Goal: Use online tool/utility: Utilize a website feature to perform a specific function

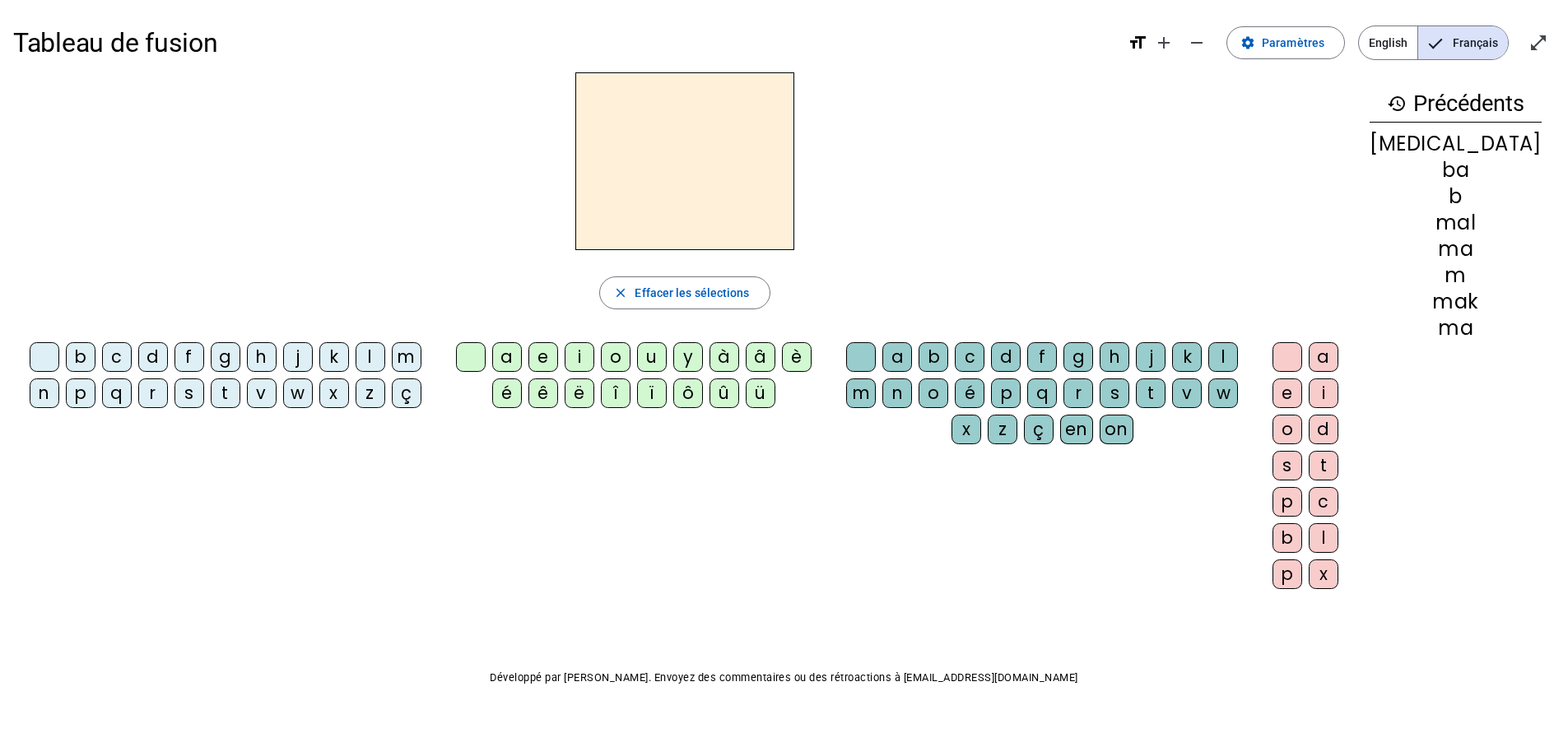
drag, startPoint x: 263, startPoint y: 387, endPoint x: 247, endPoint y: 369, distance: 24.1
click at [263, 387] on div "v" at bounding box center [262, 393] width 30 height 30
click at [667, 355] on div "u" at bounding box center [652, 357] width 30 height 30
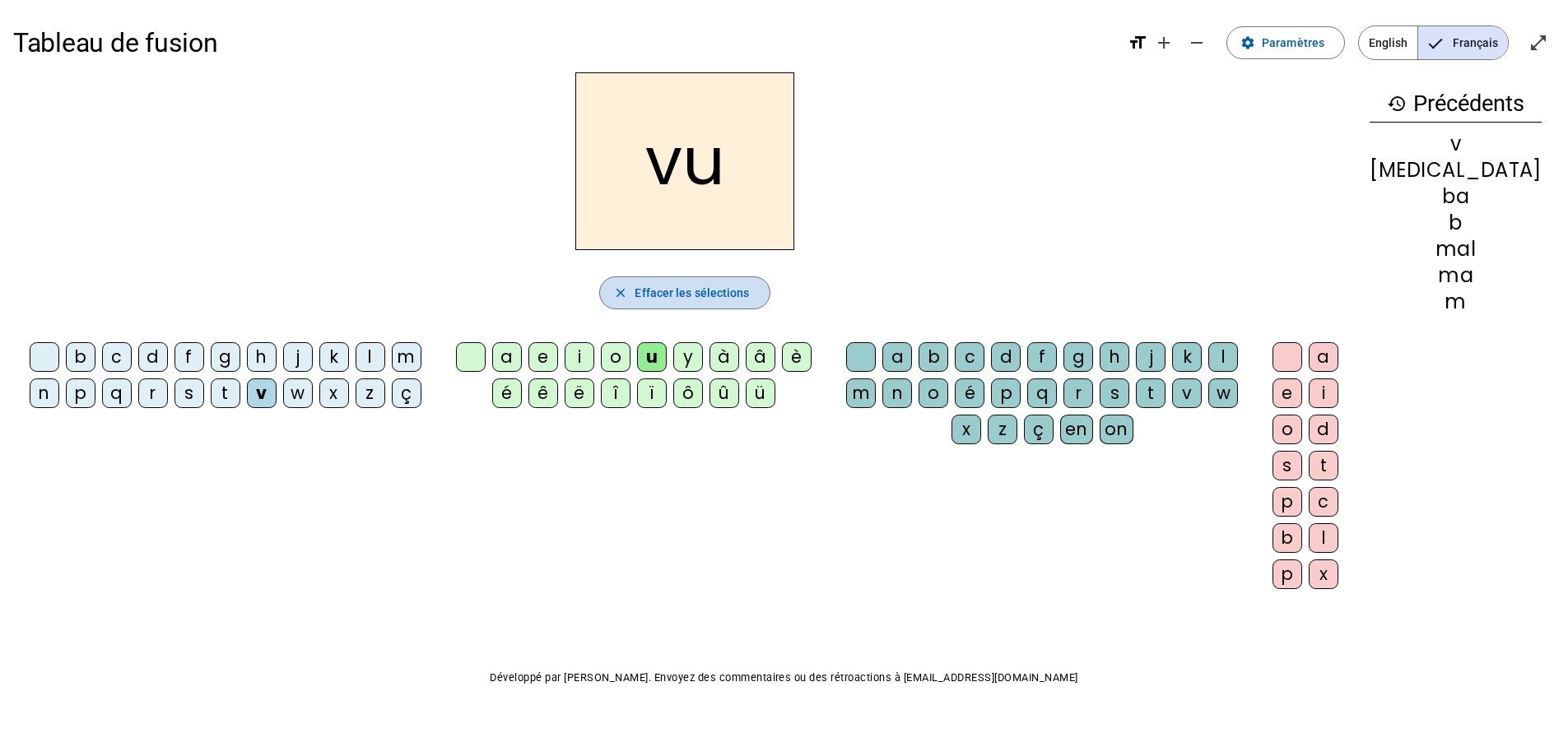
click at [694, 290] on span "Effacer les sélections" at bounding box center [692, 292] width 114 height 20
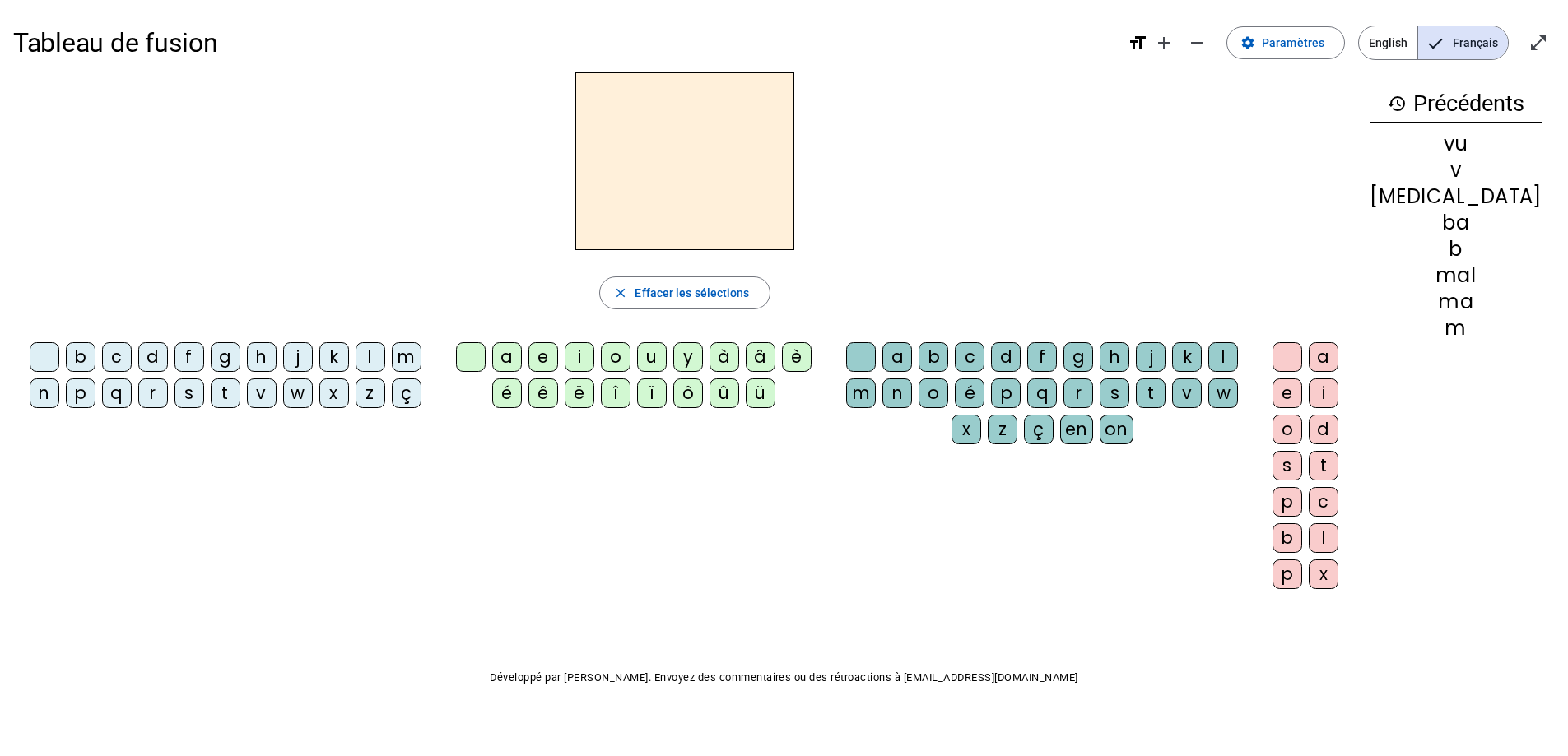
click at [88, 362] on div "b" at bounding box center [81, 357] width 30 height 30
click at [665, 356] on div "u" at bounding box center [652, 357] width 30 height 30
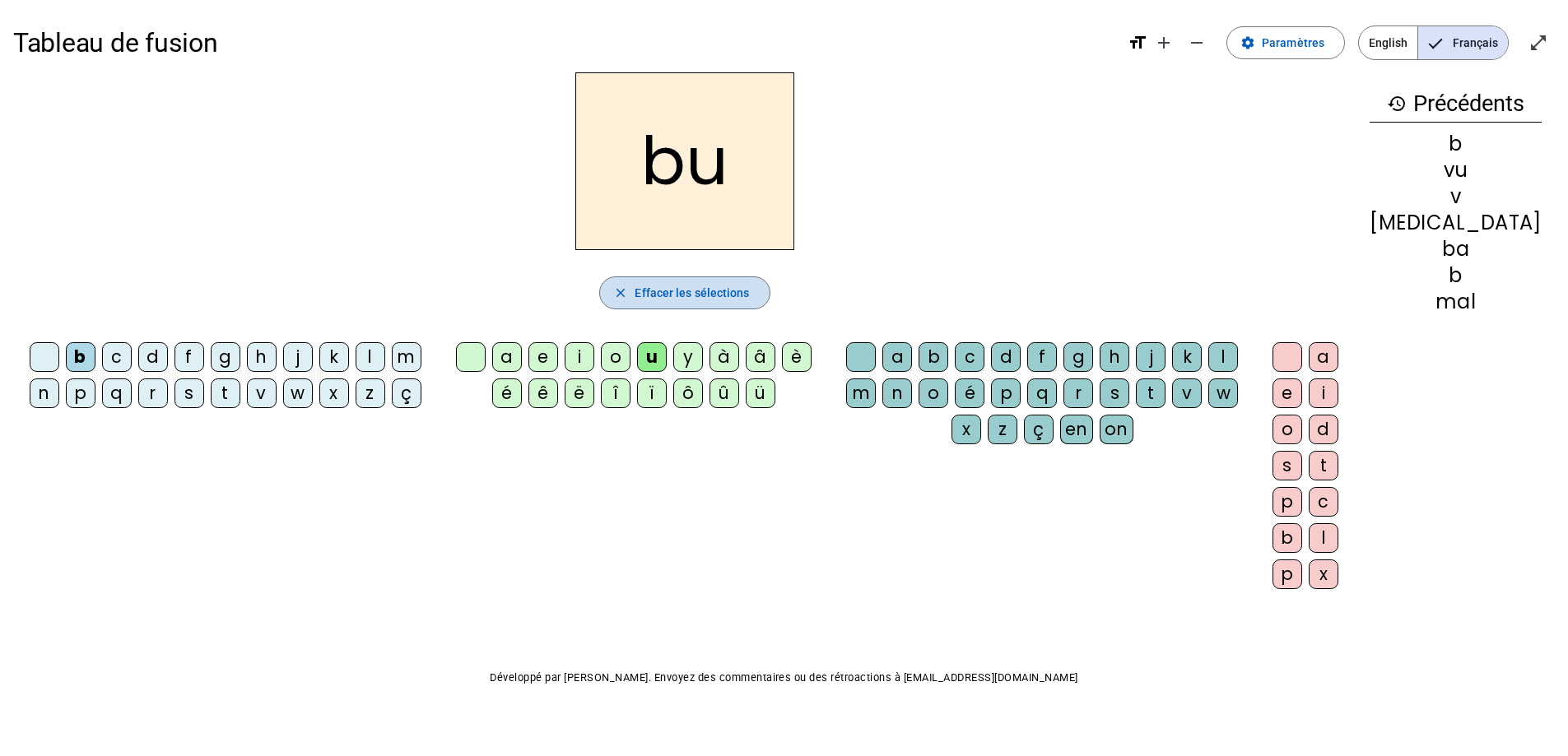
click at [678, 288] on span "Effacer les sélections" at bounding box center [692, 292] width 114 height 20
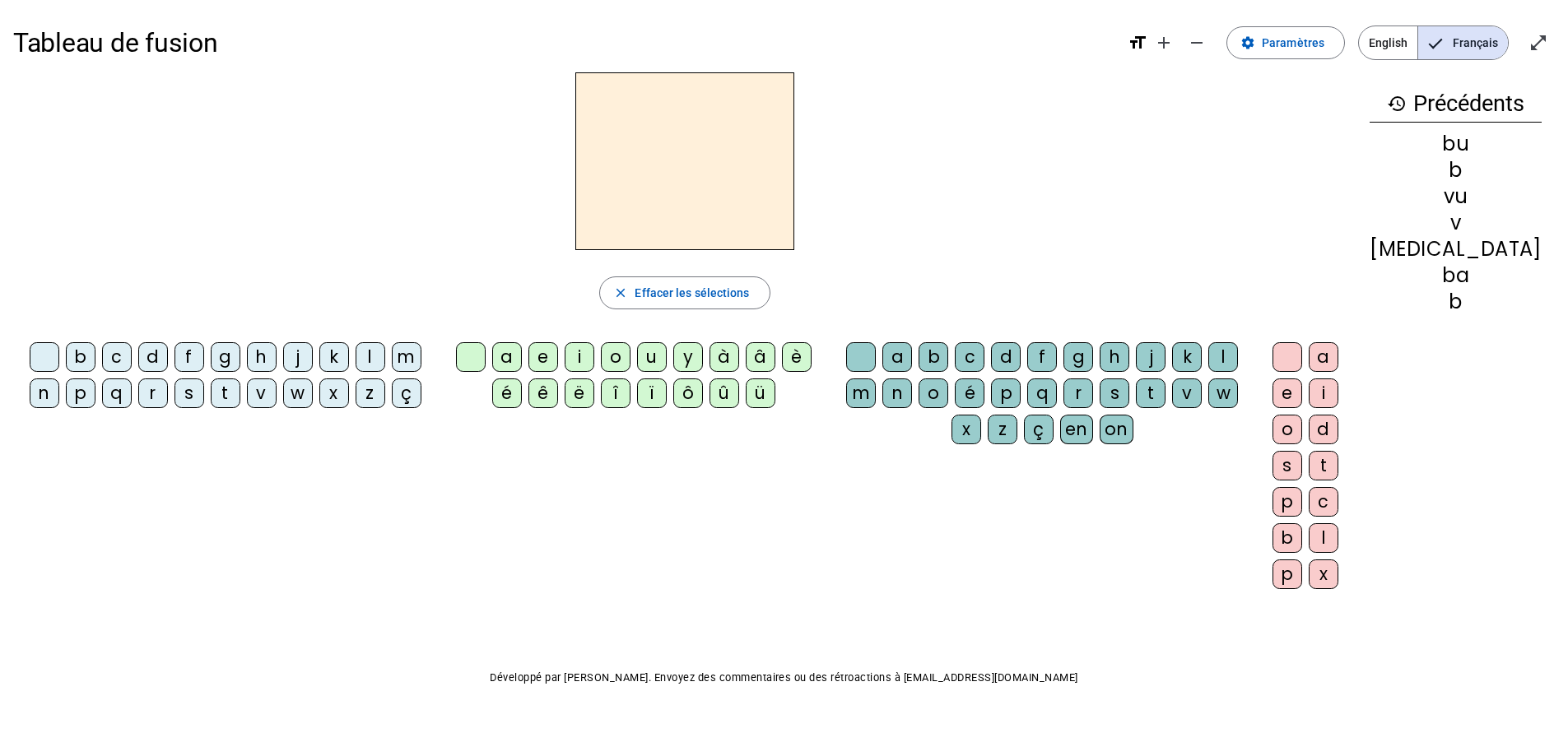
click at [373, 348] on div "l" at bounding box center [371, 357] width 30 height 30
click at [667, 352] on div "u" at bounding box center [652, 357] width 30 height 30
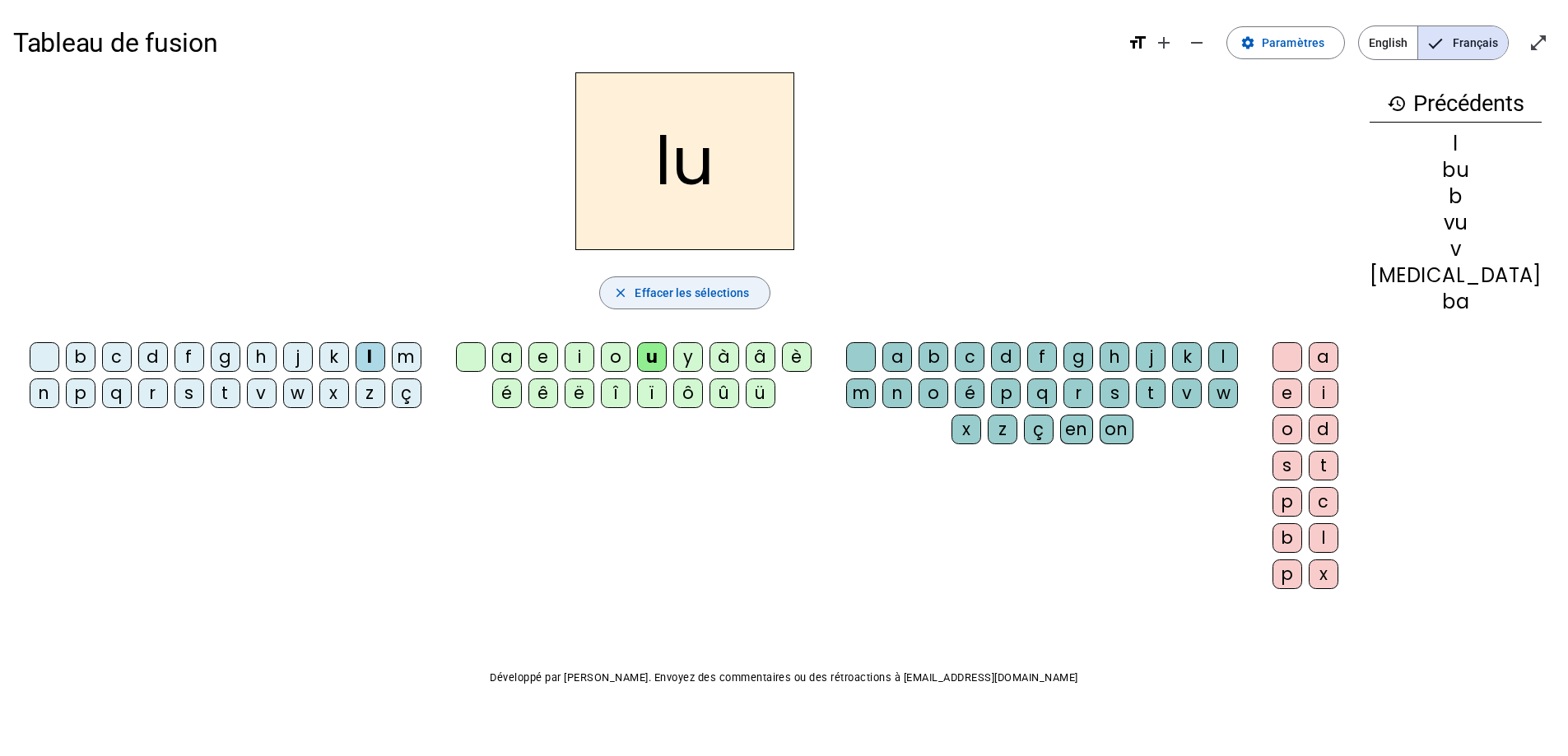
click at [682, 290] on span "Effacer les sélections" at bounding box center [692, 292] width 114 height 20
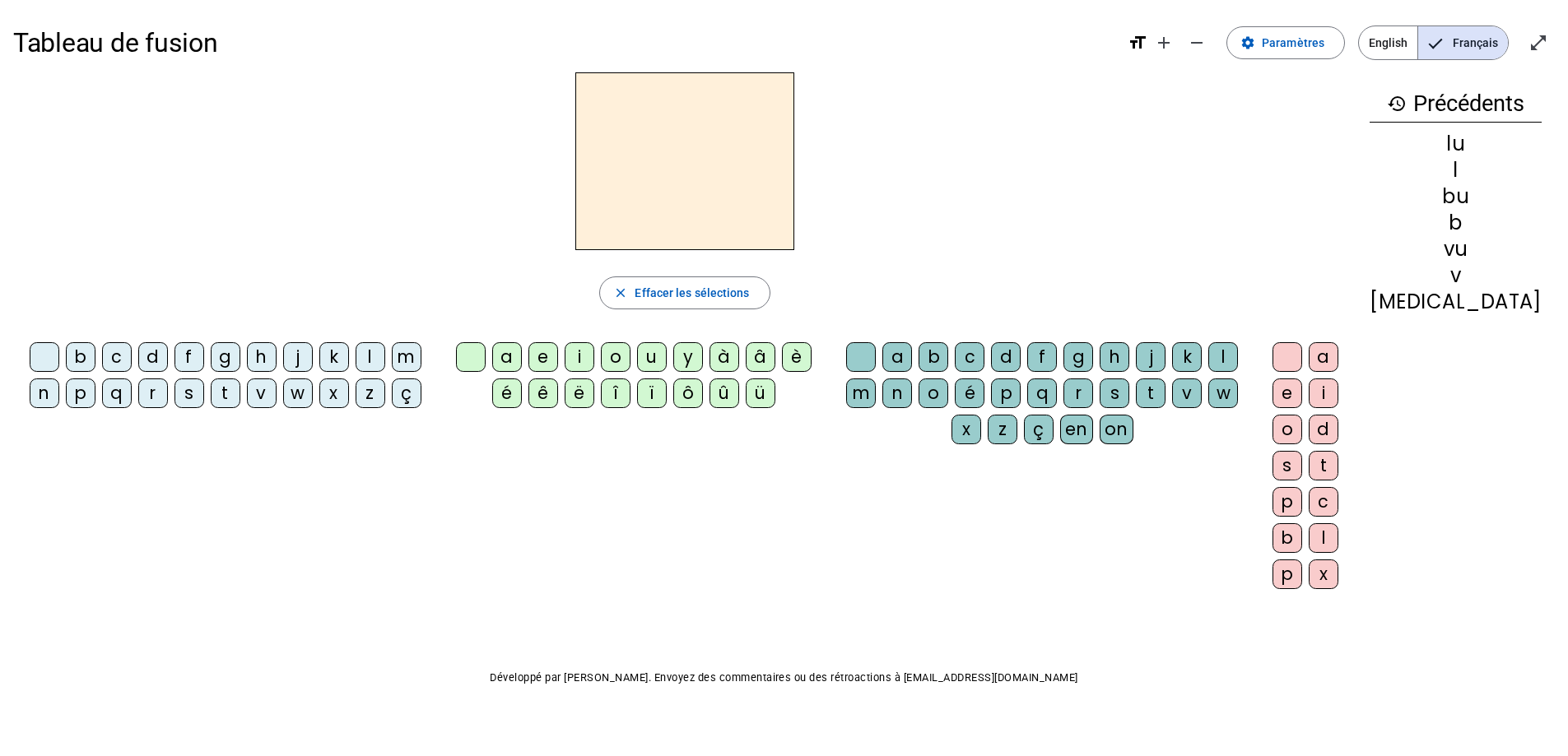
click at [222, 397] on div "t" at bounding box center [226, 393] width 30 height 30
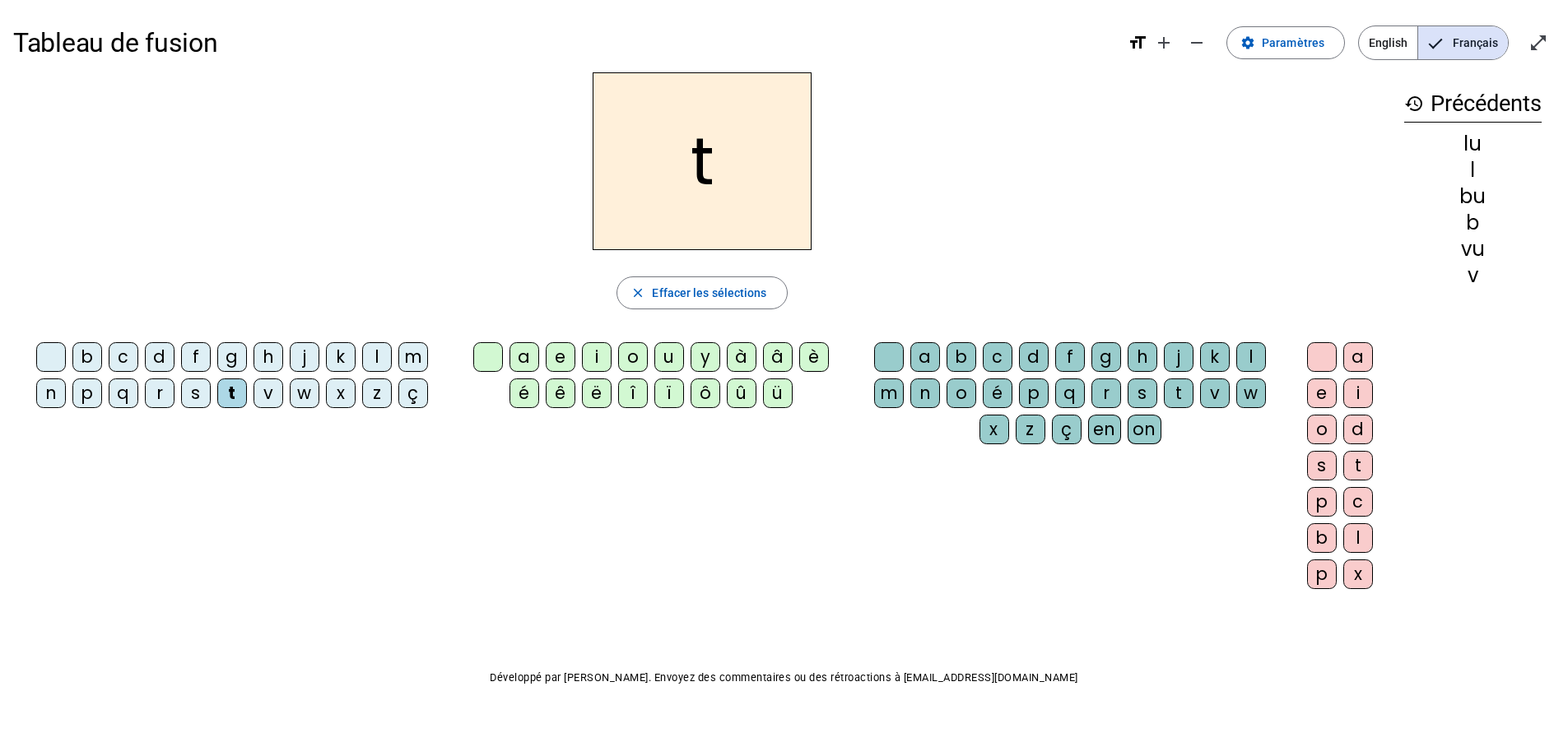
click at [671, 358] on div "u" at bounding box center [669, 357] width 30 height 30
click at [684, 297] on span "Effacer les sélections" at bounding box center [709, 292] width 114 height 20
click at [199, 388] on div "s" at bounding box center [196, 393] width 30 height 30
click at [667, 355] on div "u" at bounding box center [669, 357] width 30 height 30
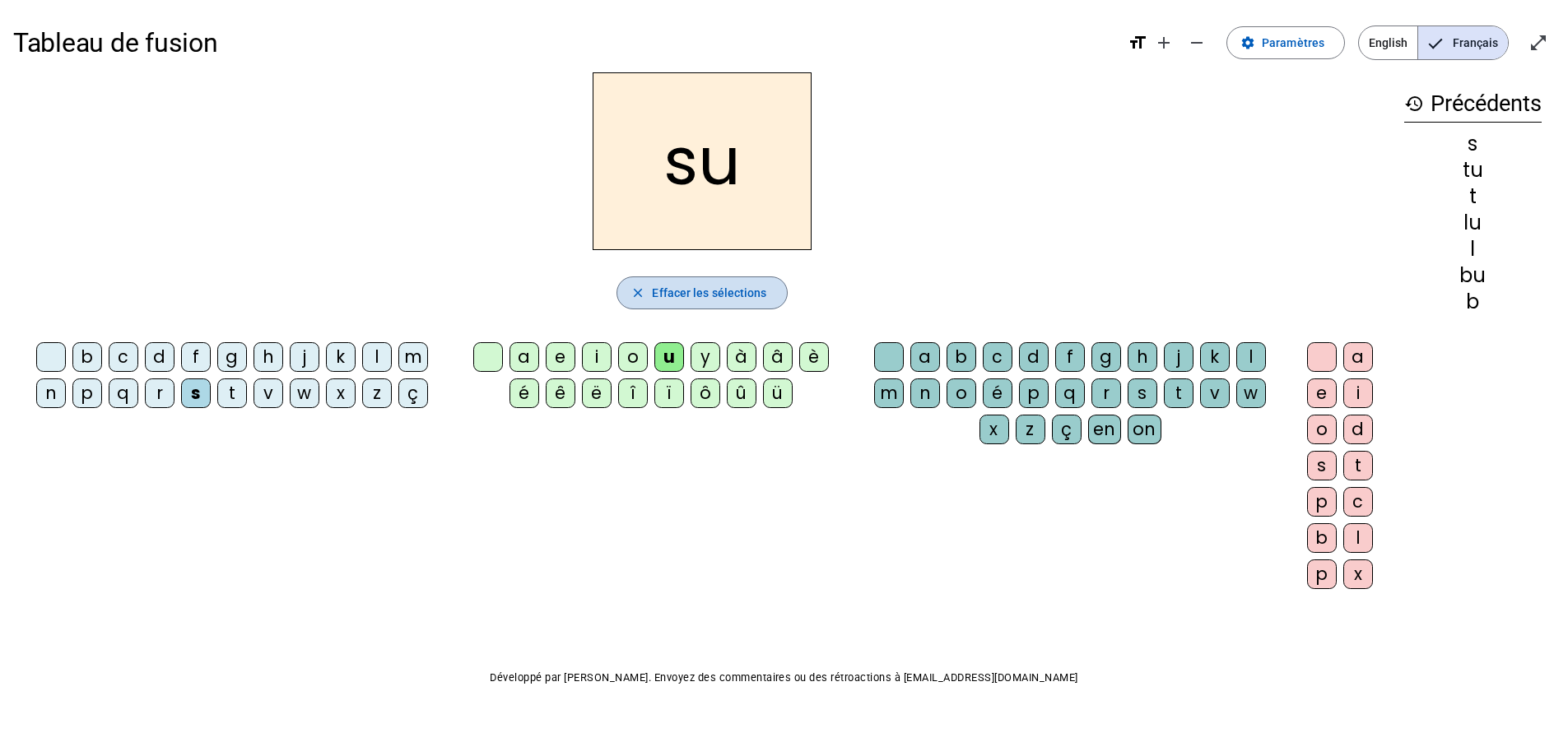
click at [699, 296] on span "Effacer les sélections" at bounding box center [709, 292] width 114 height 20
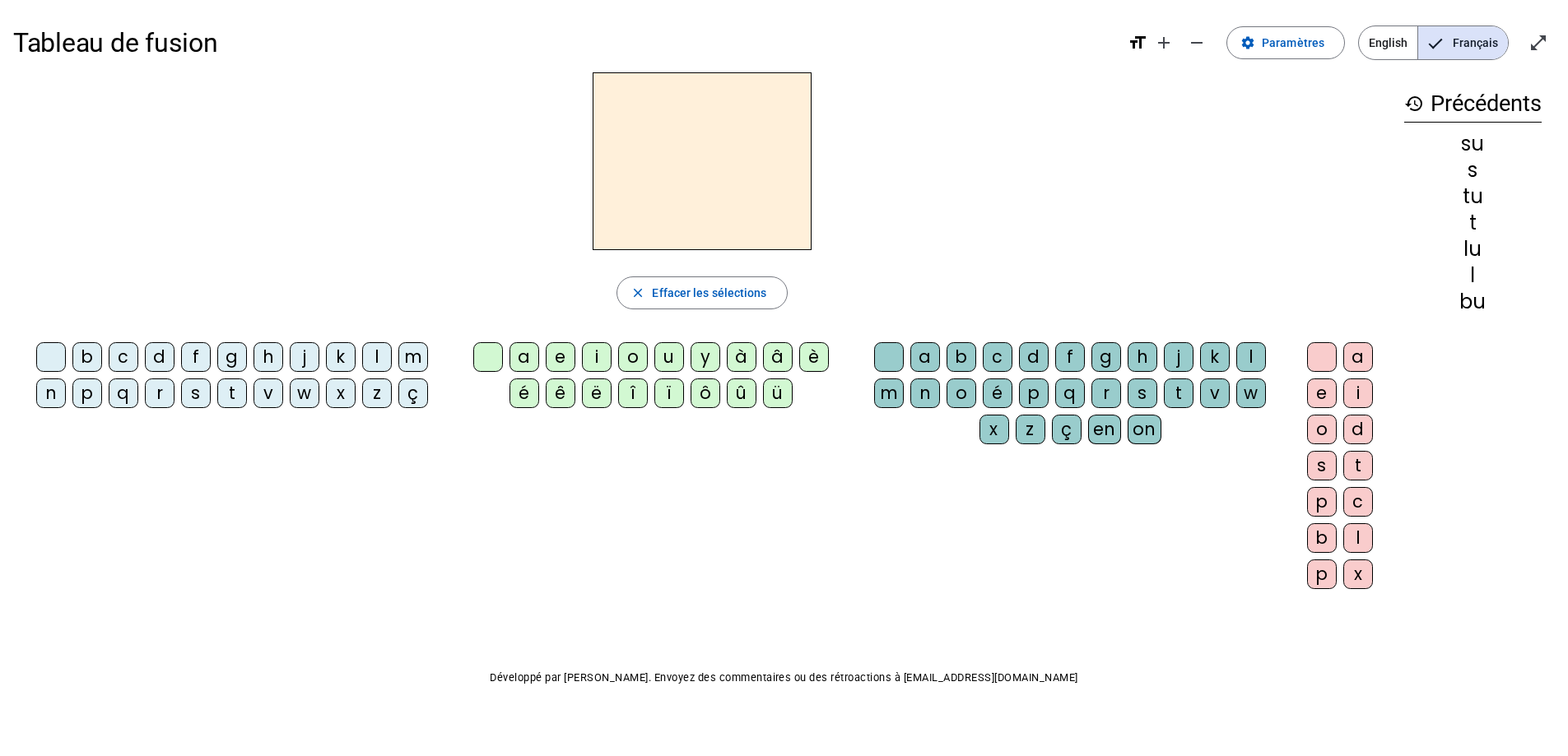
click at [195, 388] on div "s" at bounding box center [196, 393] width 30 height 30
click at [533, 362] on div "a" at bounding box center [524, 357] width 30 height 30
click at [671, 297] on span "Effacer les sélections" at bounding box center [709, 292] width 114 height 20
click at [406, 315] on div "close [PERSON_NAME] les sélections b c d f g h j k l m n p q r s t v w x z ç a …" at bounding box center [702, 337] width 1378 height 530
click at [412, 354] on div "m" at bounding box center [414, 357] width 30 height 30
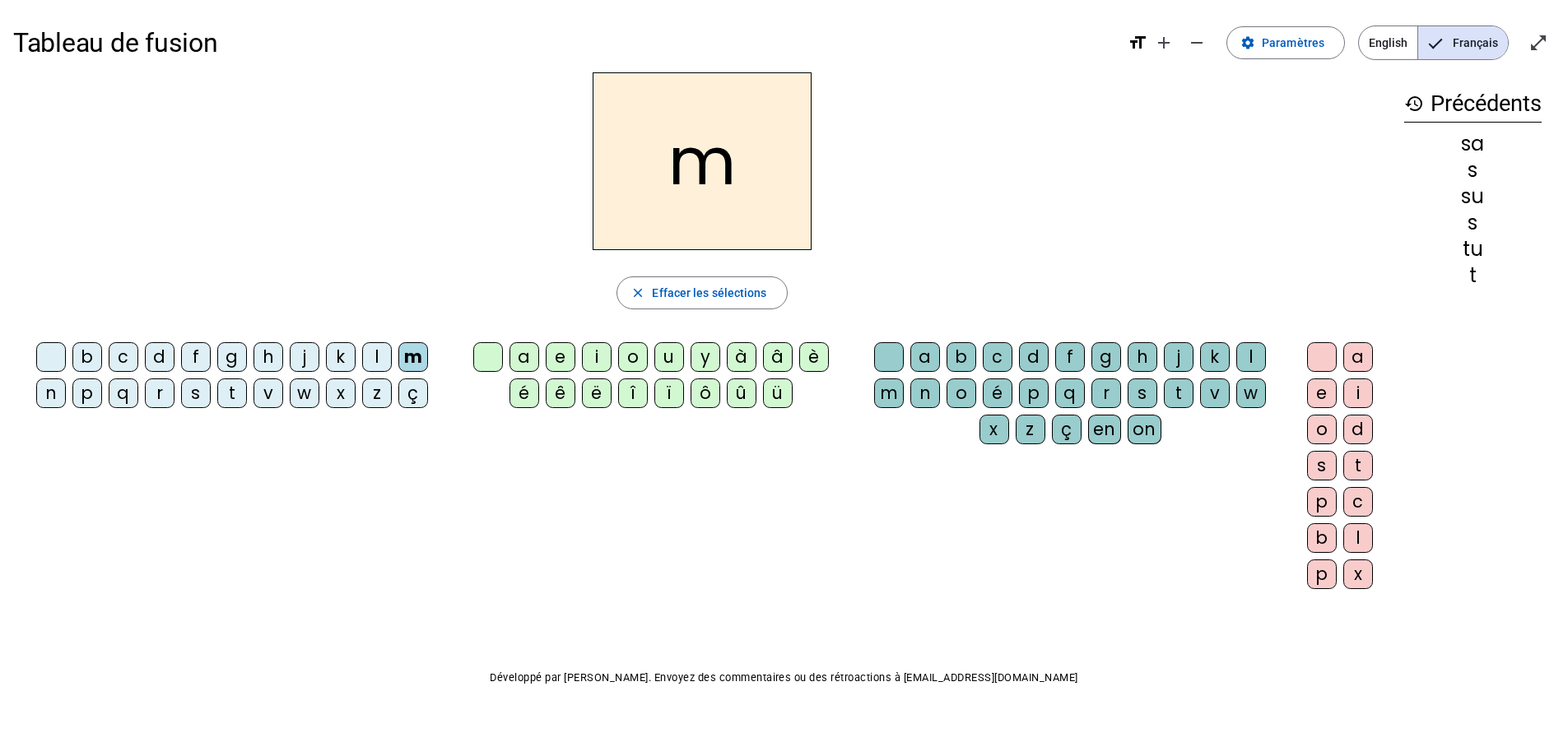
click at [519, 355] on div "a" at bounding box center [524, 357] width 30 height 30
click at [696, 296] on span "Effacer les sélections" at bounding box center [709, 292] width 114 height 20
click at [270, 388] on div "v" at bounding box center [269, 393] width 30 height 30
click at [519, 355] on div "a" at bounding box center [524, 357] width 30 height 30
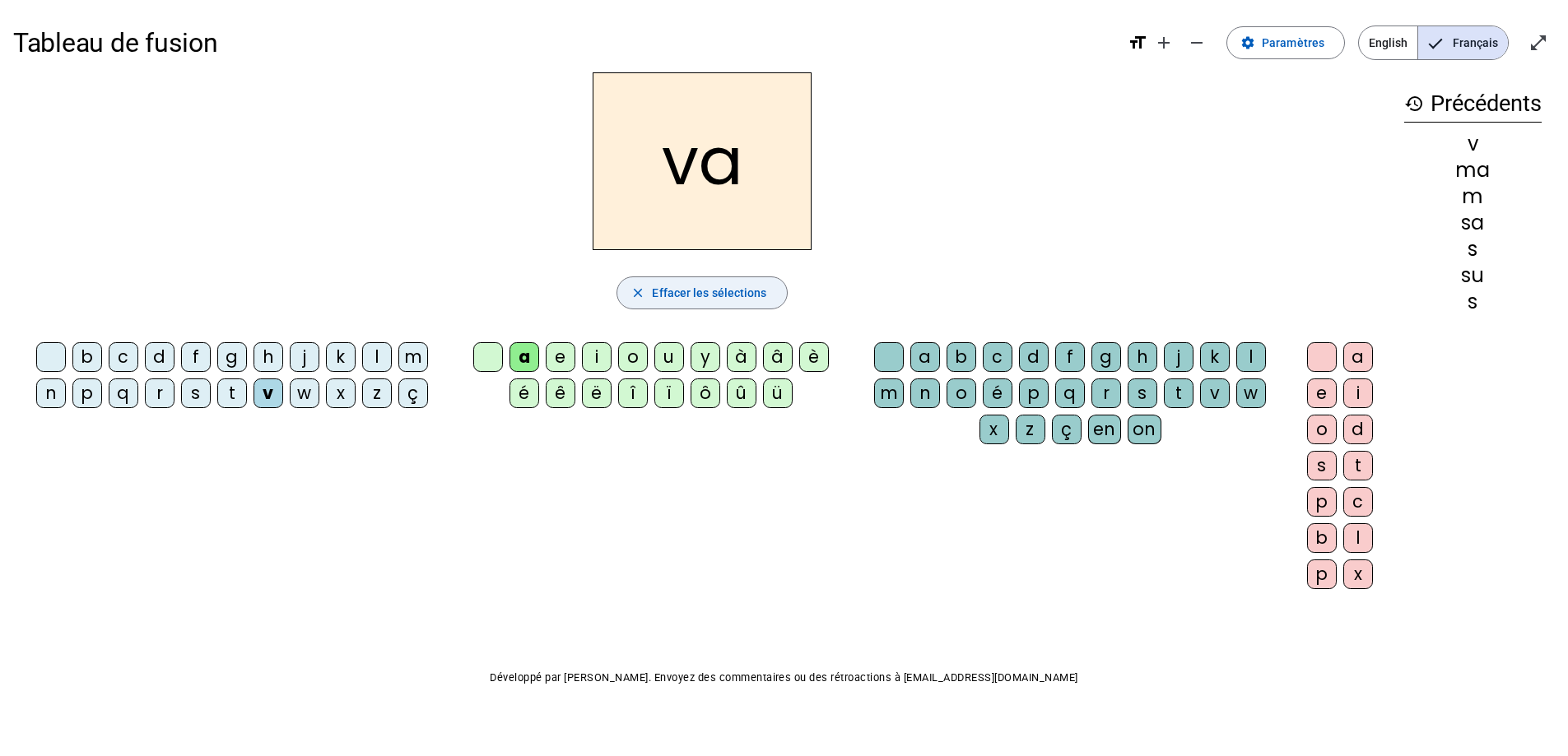
click at [671, 291] on span "Effacer les sélections" at bounding box center [709, 292] width 114 height 20
click at [272, 384] on div "v" at bounding box center [269, 393] width 30 height 30
click at [518, 353] on div "a" at bounding box center [524, 357] width 30 height 30
click at [1239, 355] on div "l" at bounding box center [1252, 357] width 30 height 30
drag, startPoint x: 703, startPoint y: 296, endPoint x: 566, endPoint y: 338, distance: 143.3
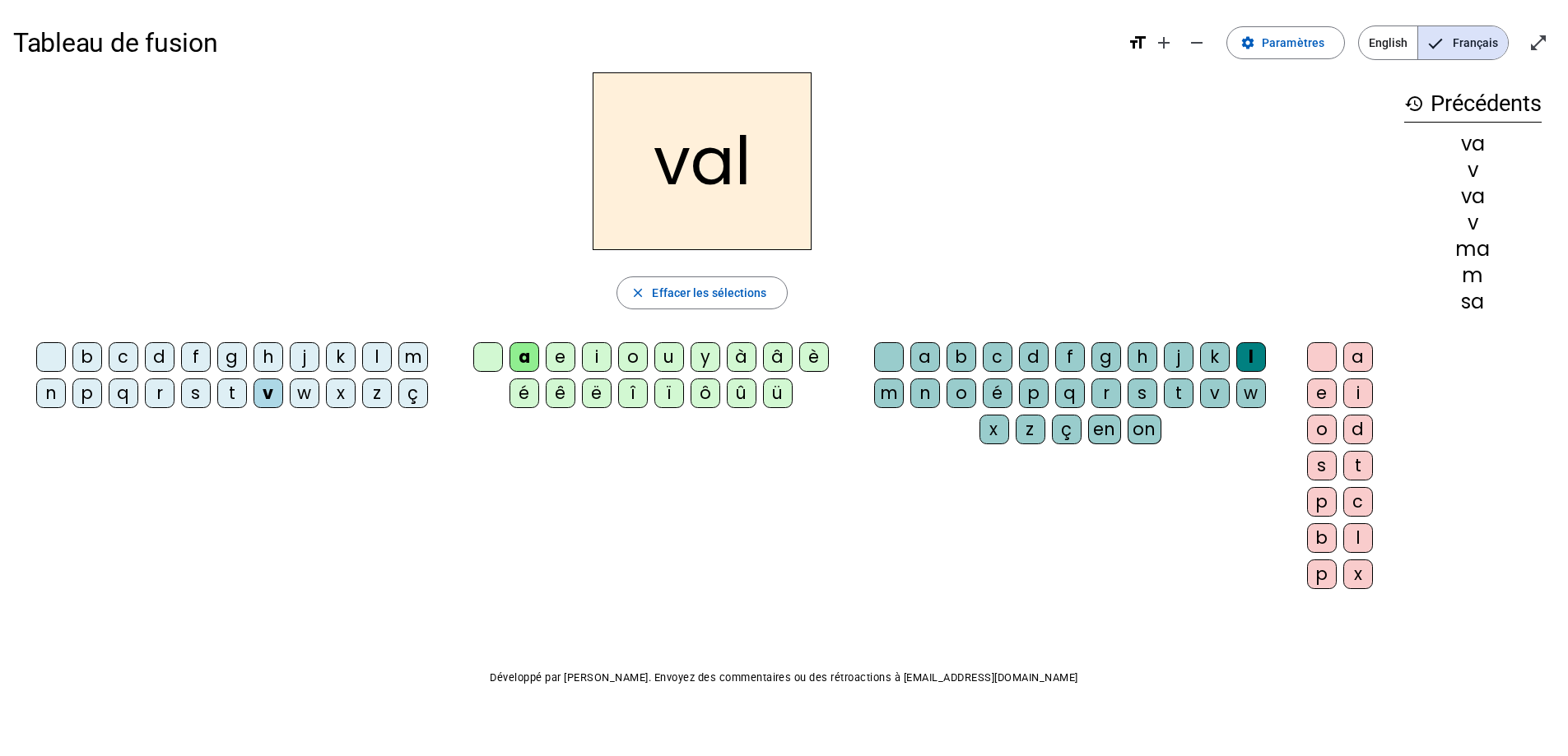
click at [697, 295] on span "Effacer les sélections" at bounding box center [709, 292] width 114 height 20
click at [91, 358] on div "b" at bounding box center [87, 357] width 30 height 30
click at [516, 356] on div "a" at bounding box center [524, 357] width 30 height 30
click at [1246, 349] on div "l" at bounding box center [1252, 357] width 30 height 30
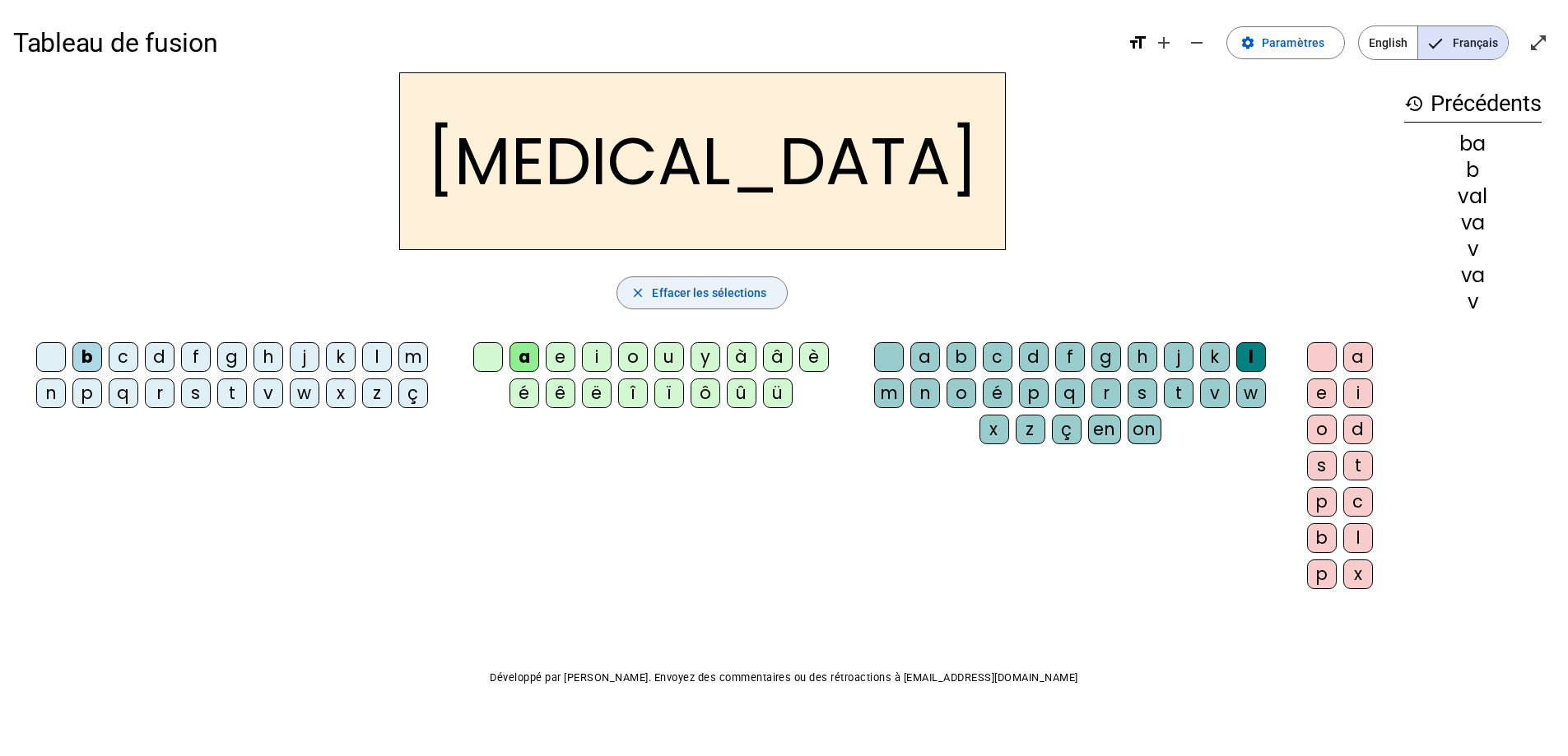
click at [687, 287] on span "Effacer les sélections" at bounding box center [709, 292] width 114 height 20
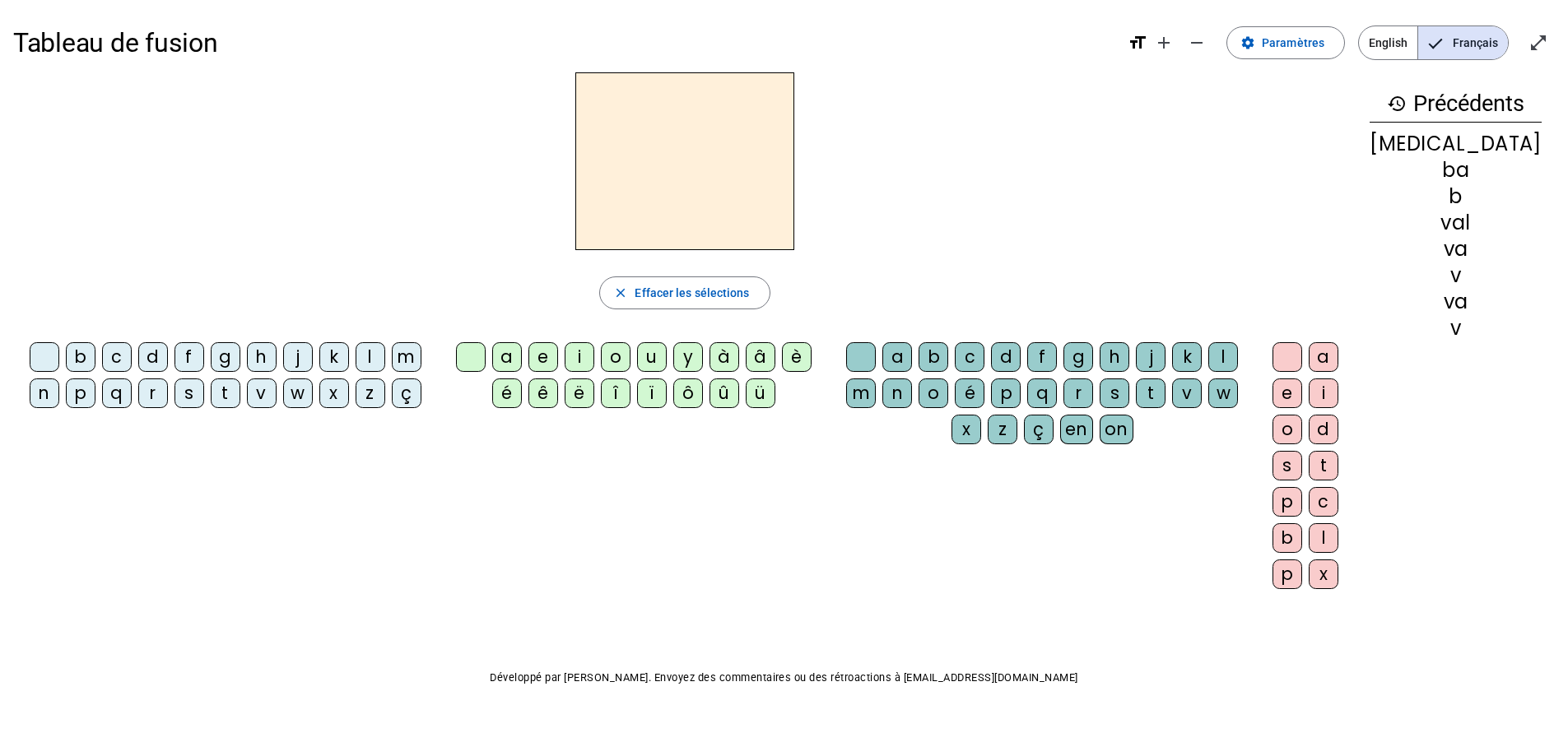
drag, startPoint x: 81, startPoint y: 358, endPoint x: 117, endPoint y: 358, distance: 36.0
click at [81, 358] on div "b" at bounding box center [81, 357] width 30 height 30
click at [521, 361] on div "a" at bounding box center [507, 357] width 30 height 30
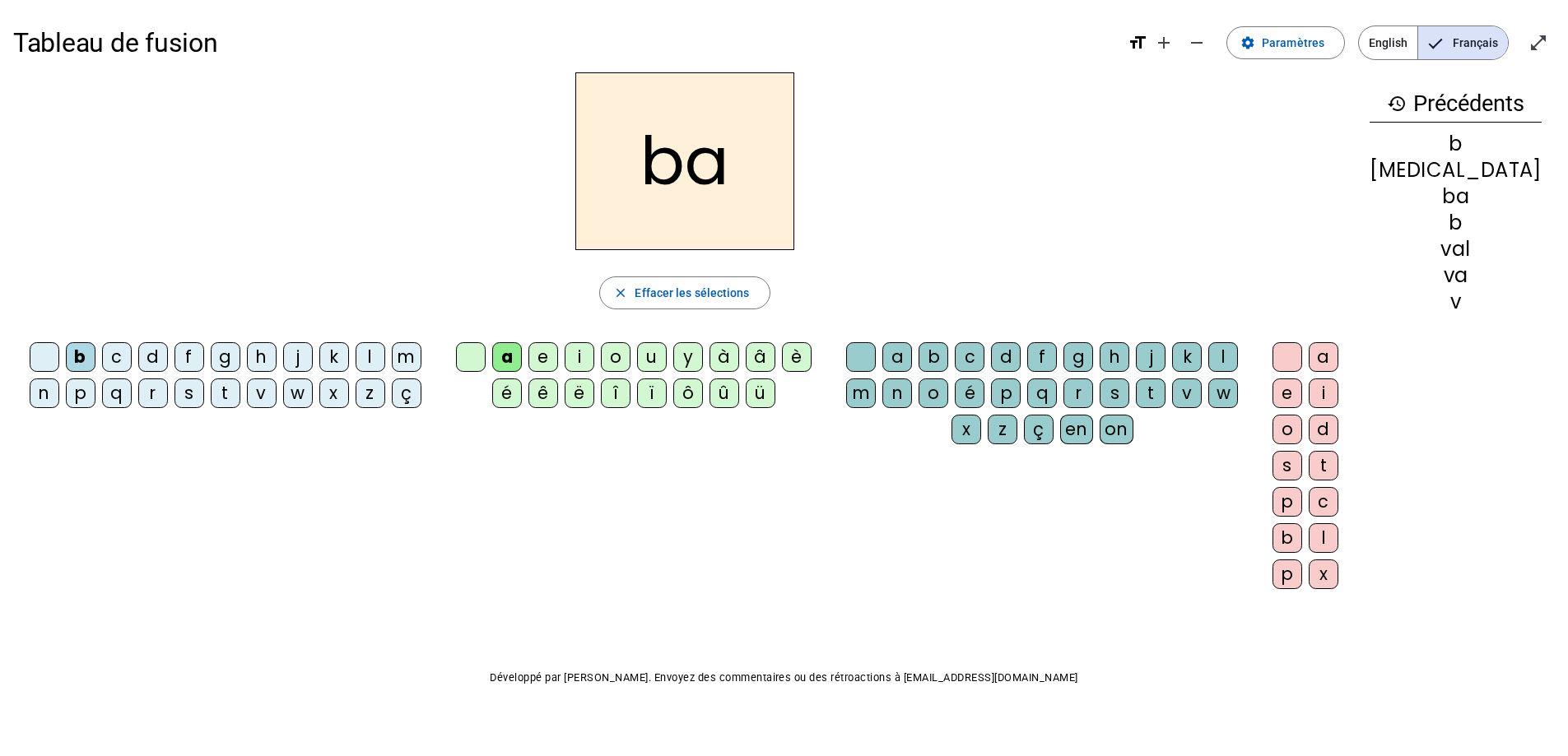
click at [948, 351] on div "b" at bounding box center [933, 357] width 30 height 30
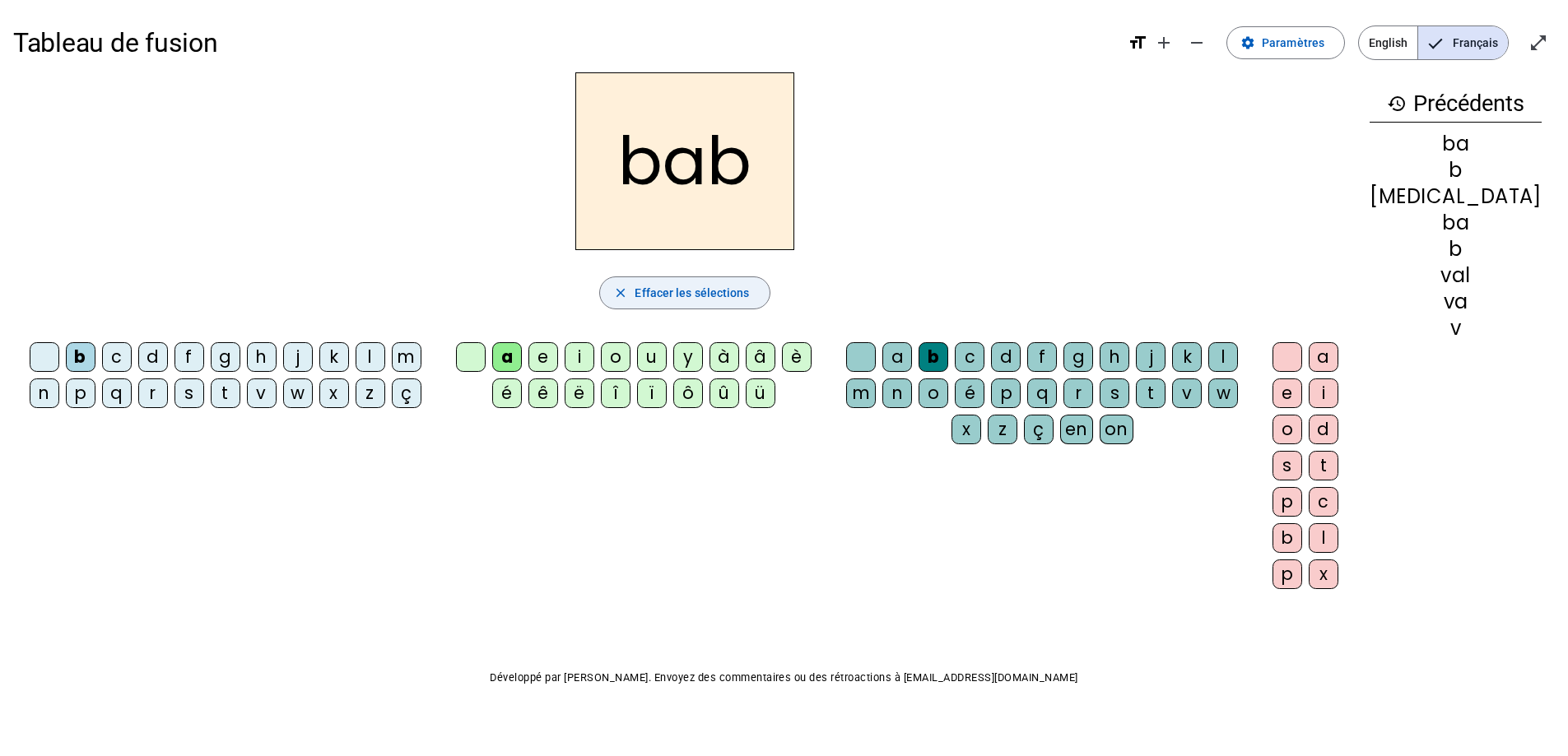
drag, startPoint x: 710, startPoint y: 290, endPoint x: 637, endPoint y: 308, distance: 75.2
click at [710, 290] on span "Effacer les sélections" at bounding box center [692, 292] width 114 height 20
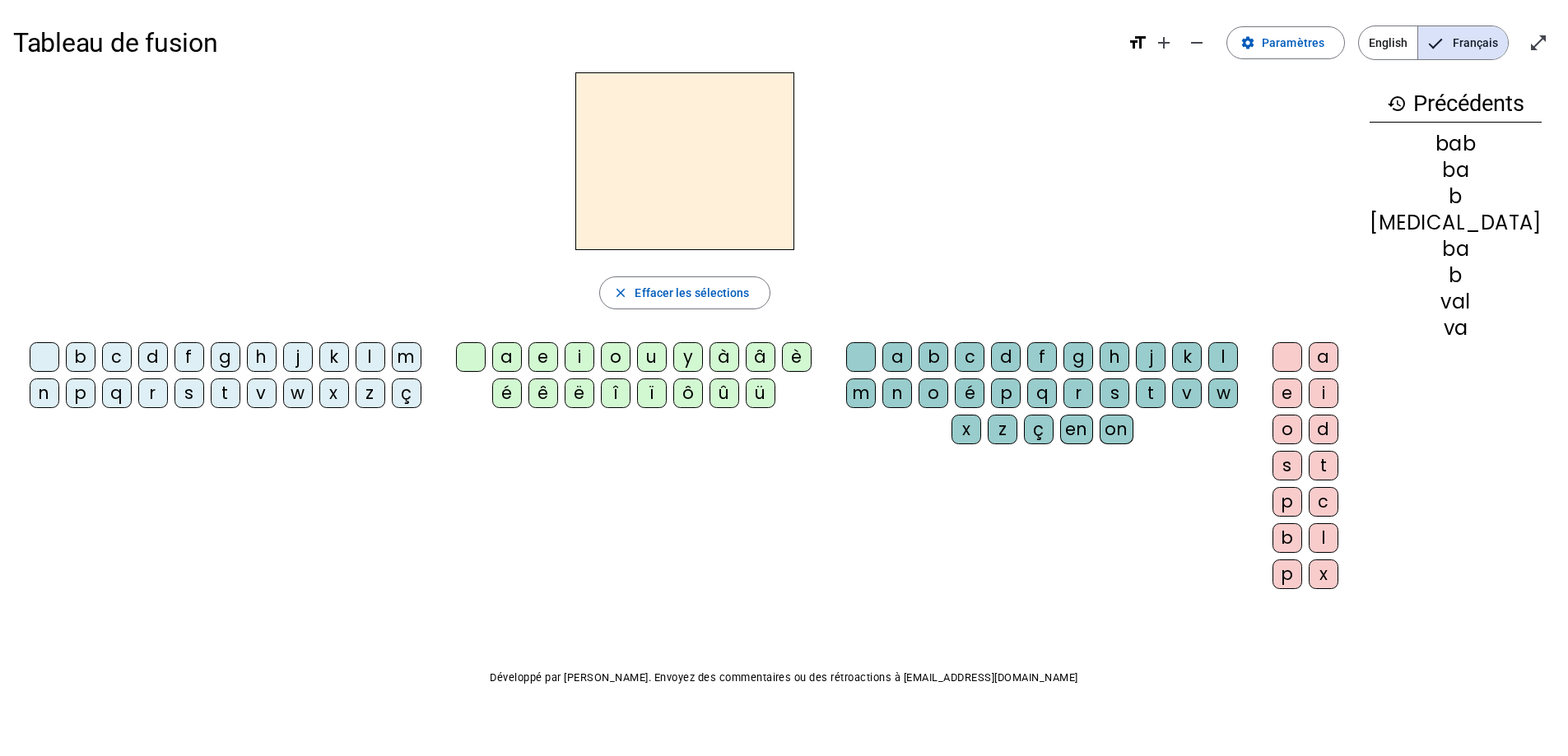
click at [90, 358] on div "b" at bounding box center [81, 357] width 30 height 30
click at [521, 357] on div "a" at bounding box center [507, 357] width 30 height 30
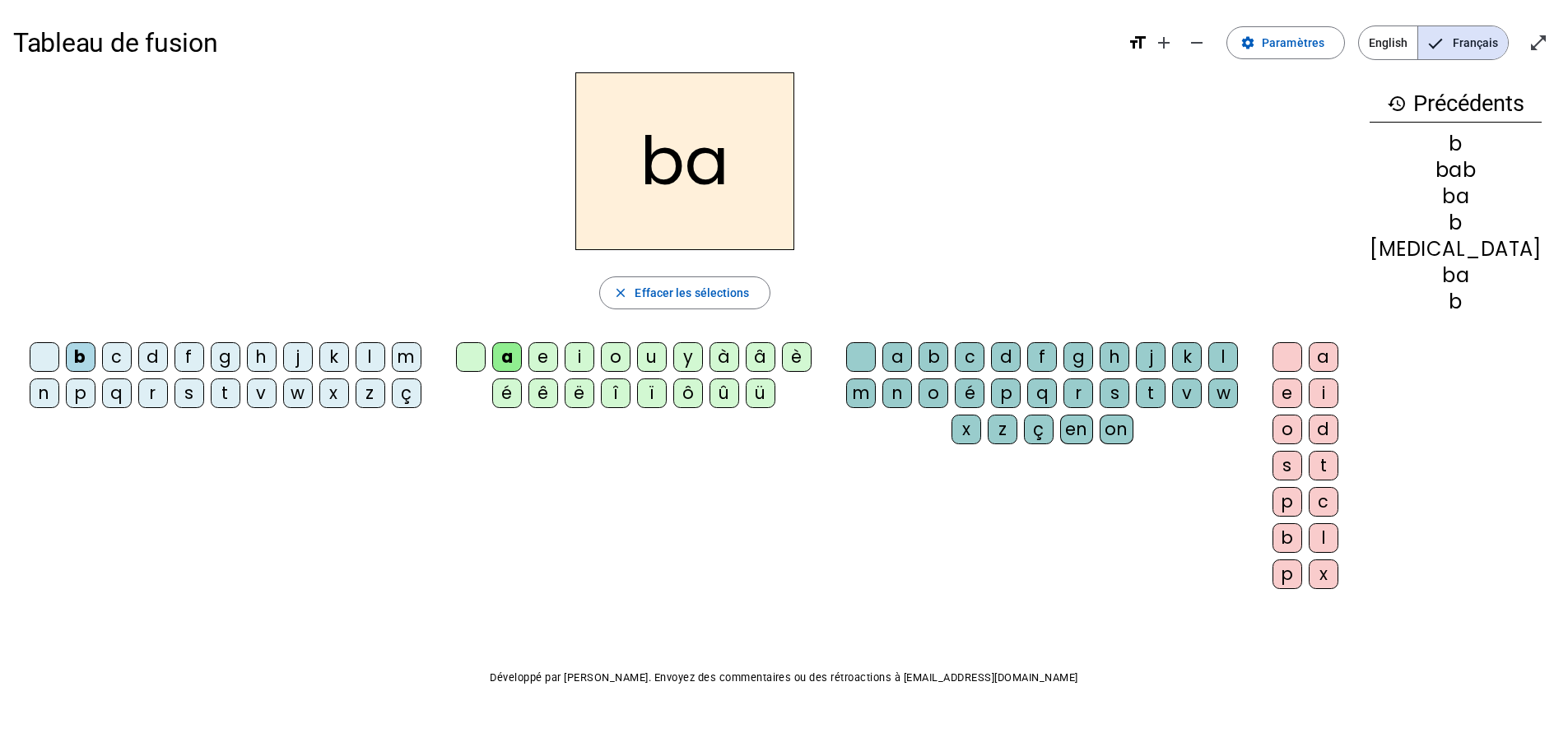
click at [985, 346] on div "c" at bounding box center [970, 357] width 30 height 30
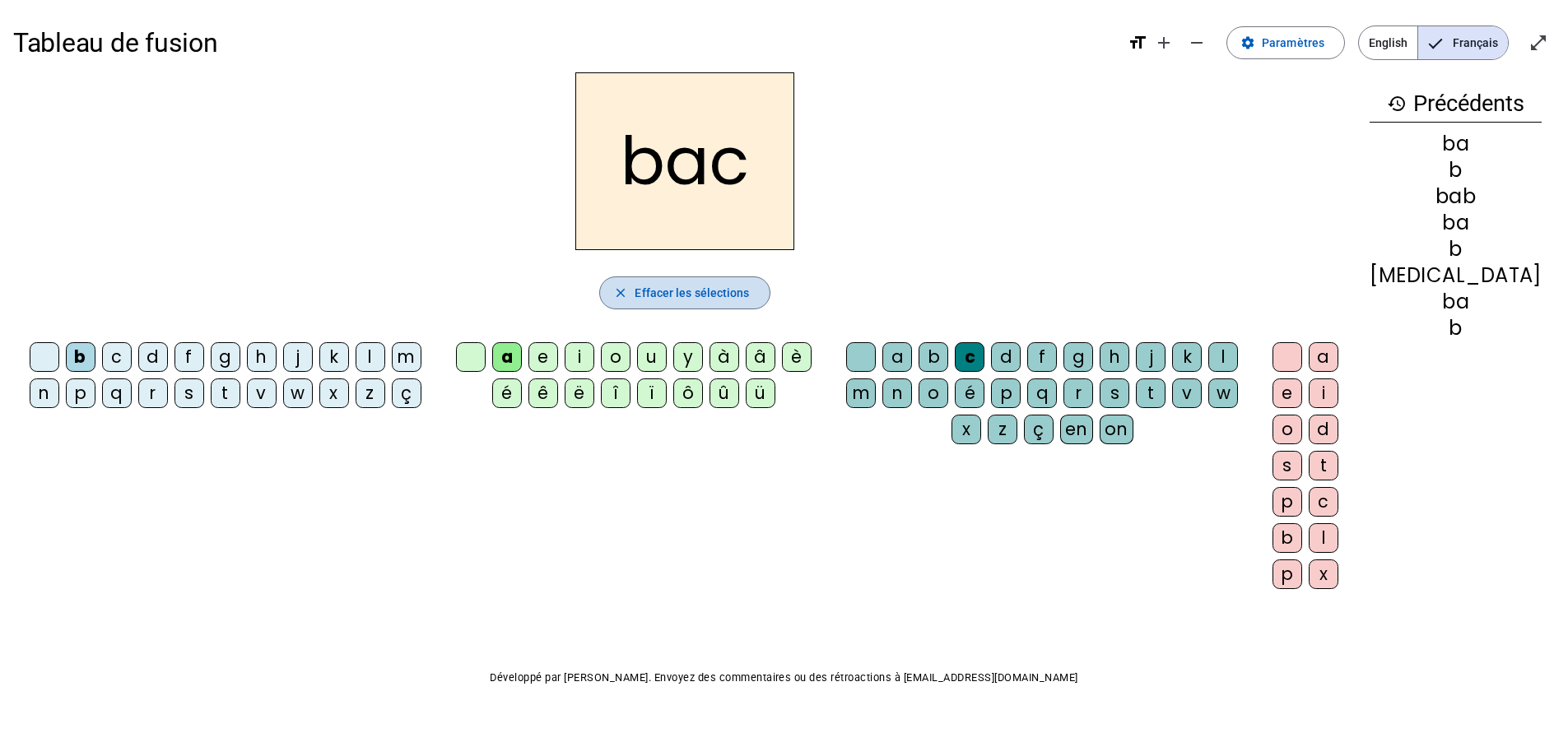
click at [706, 297] on span "Effacer les sélections" at bounding box center [692, 292] width 114 height 20
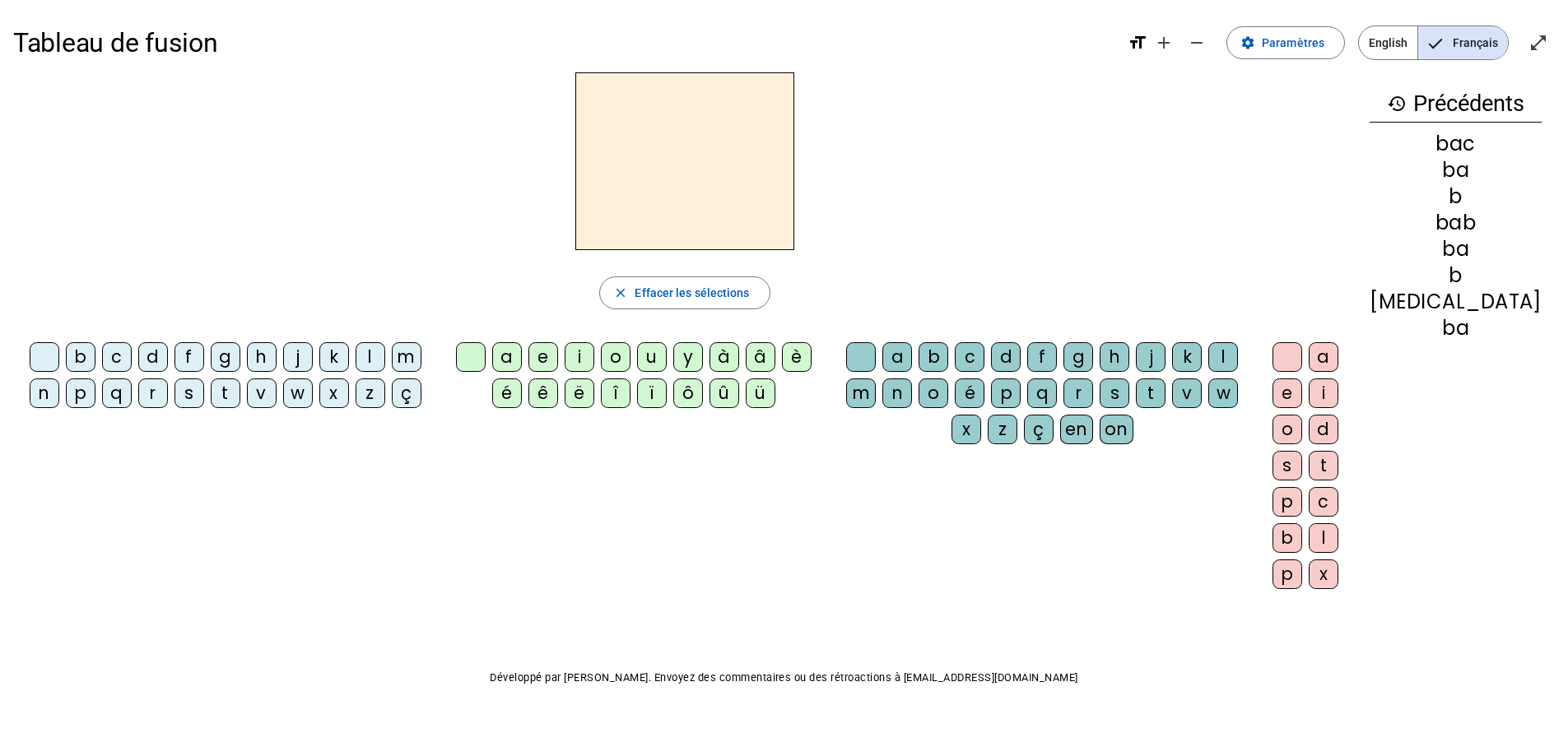
click at [199, 397] on div "s" at bounding box center [189, 393] width 30 height 30
click at [521, 353] on div "a" at bounding box center [507, 357] width 30 height 30
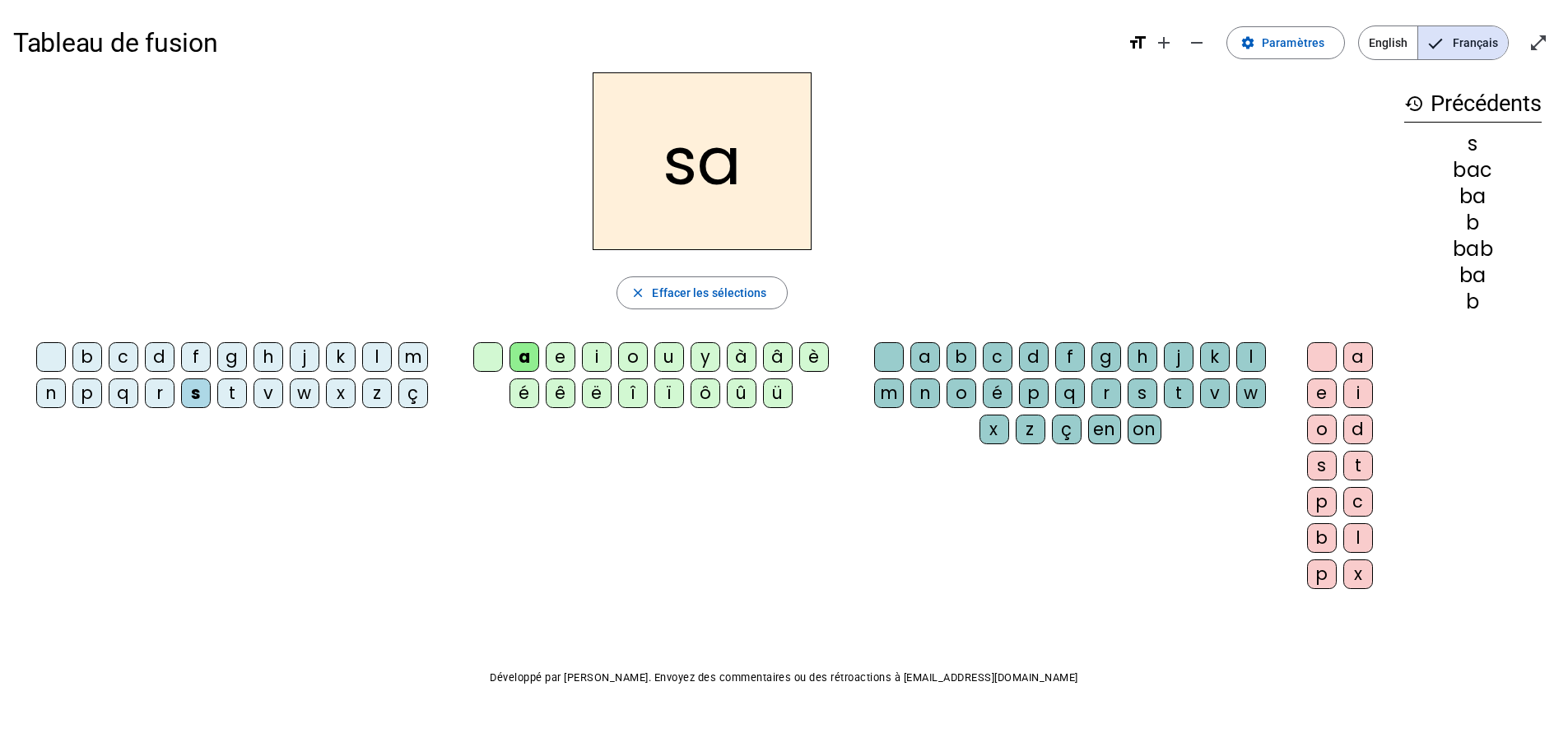
click at [995, 359] on div "c" at bounding box center [998, 357] width 30 height 30
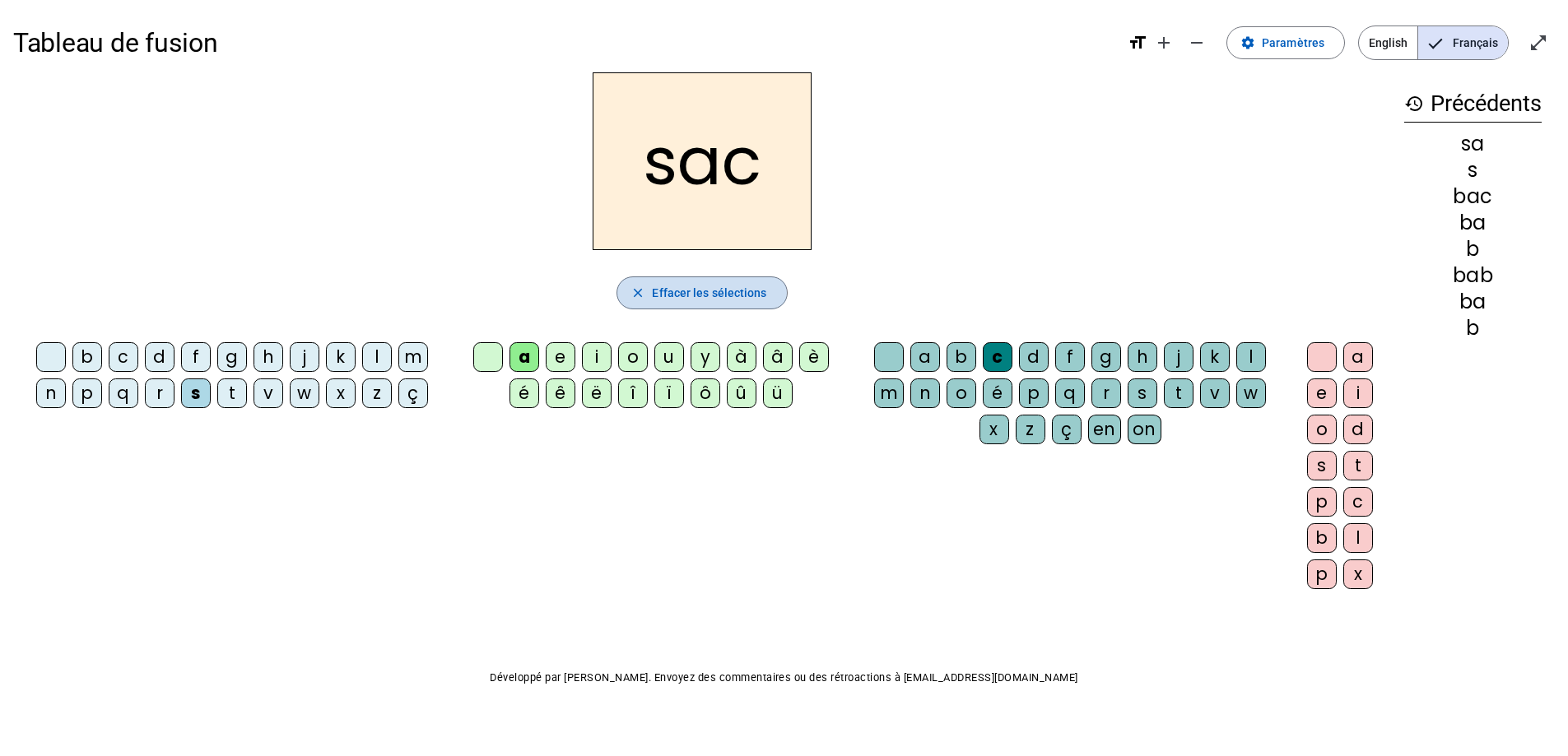
click at [681, 293] on span "Effacer les sélections" at bounding box center [709, 292] width 114 height 20
